Goal: Transaction & Acquisition: Download file/media

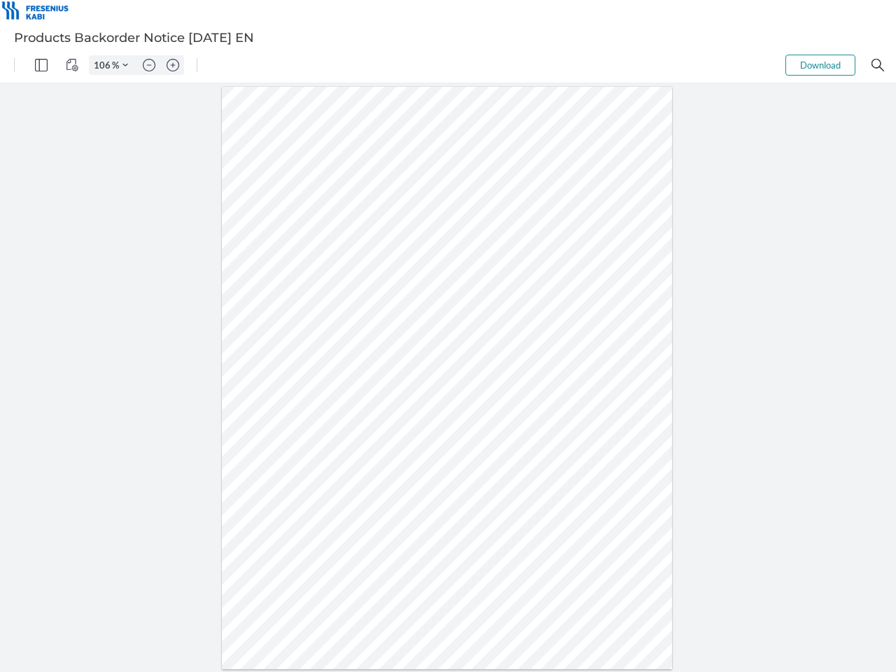
click at [41, 65] on img "Panel" at bounding box center [41, 65] width 13 height 13
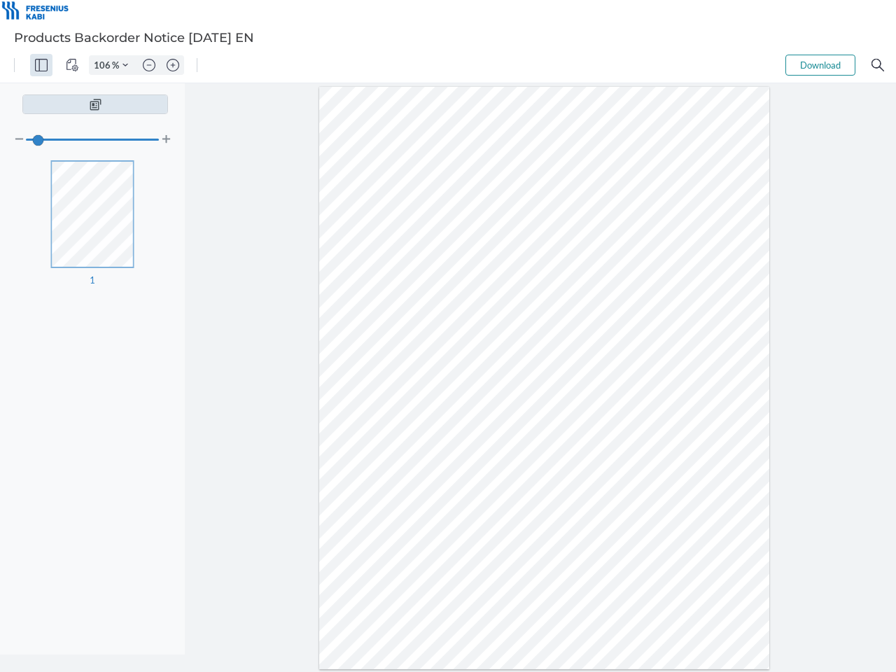
click at [72, 65] on img "View Controls" at bounding box center [72, 65] width 13 height 13
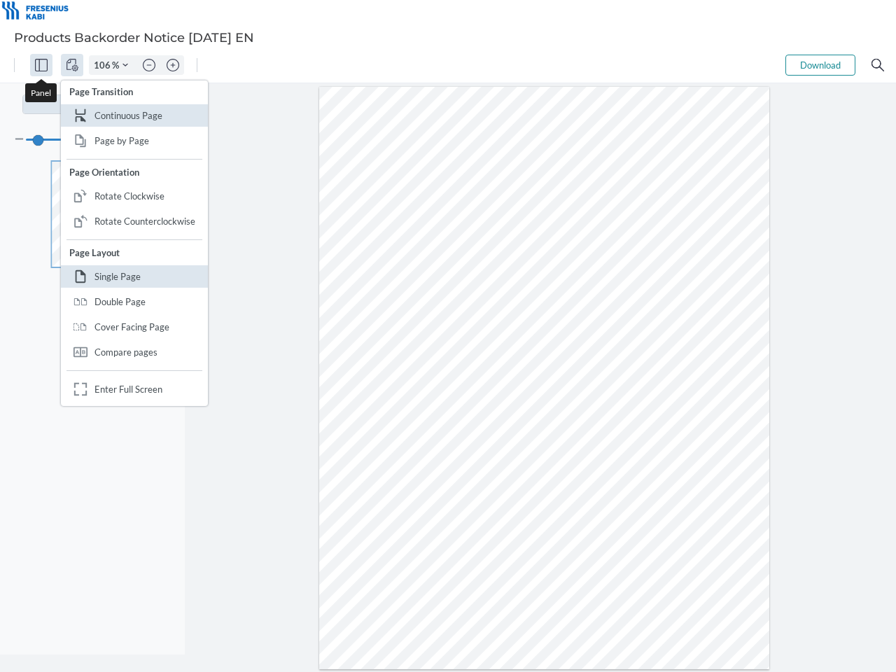
click at [104, 65] on input "106" at bounding box center [101, 65] width 22 height 13
click at [125, 65] on img "Zoom Controls" at bounding box center [125, 65] width 6 height 6
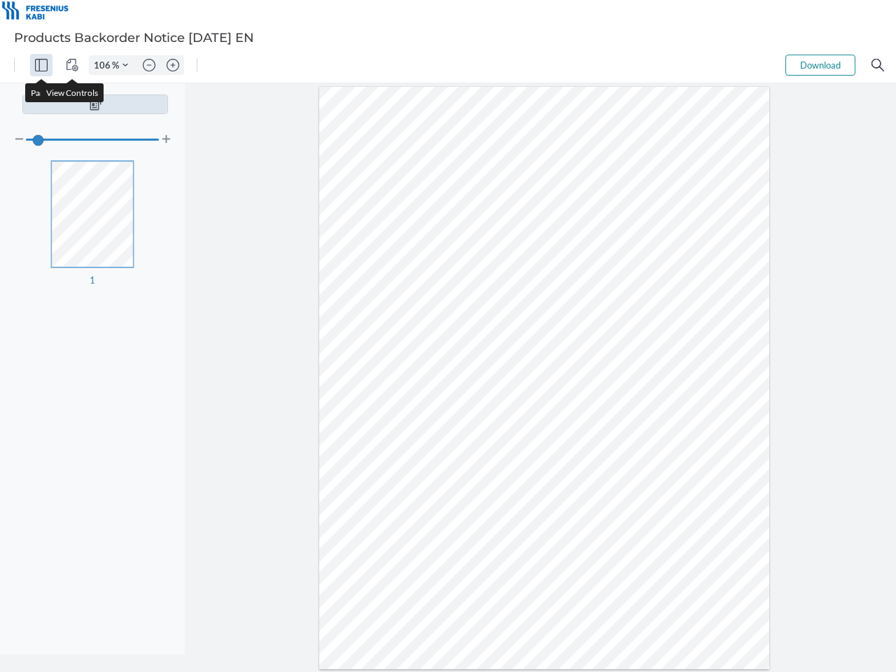
click at [149, 65] on img "Zoom out" at bounding box center [149, 65] width 13 height 13
click at [173, 65] on img "Zoom in" at bounding box center [173, 65] width 13 height 13
type input "106"
click at [820, 65] on button "Download" at bounding box center [820, 65] width 70 height 21
click at [878, 65] on img "Search" at bounding box center [877, 65] width 13 height 13
